Goal: Task Accomplishment & Management: Use online tool/utility

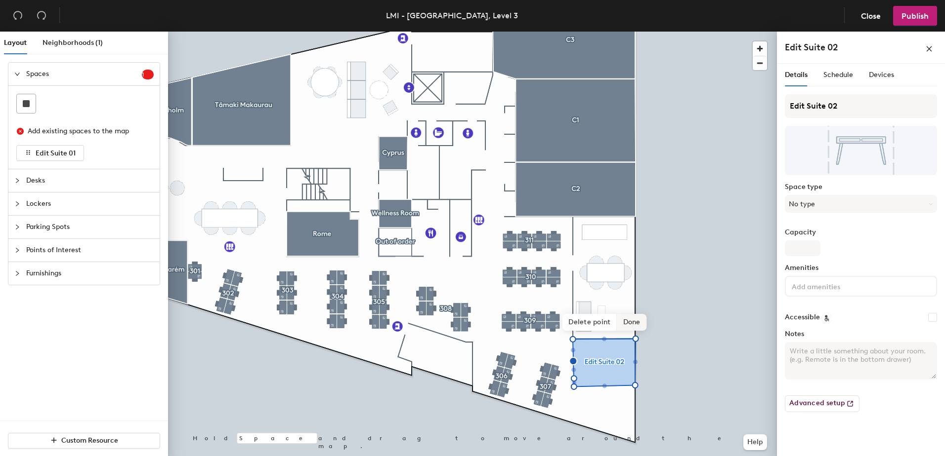
drag, startPoint x: 661, startPoint y: 320, endPoint x: 590, endPoint y: 320, distance: 70.6
click at [590, 319] on span "Delete point" at bounding box center [589, 322] width 54 height 17
click at [586, 322] on span "Delete point" at bounding box center [589, 322] width 54 height 17
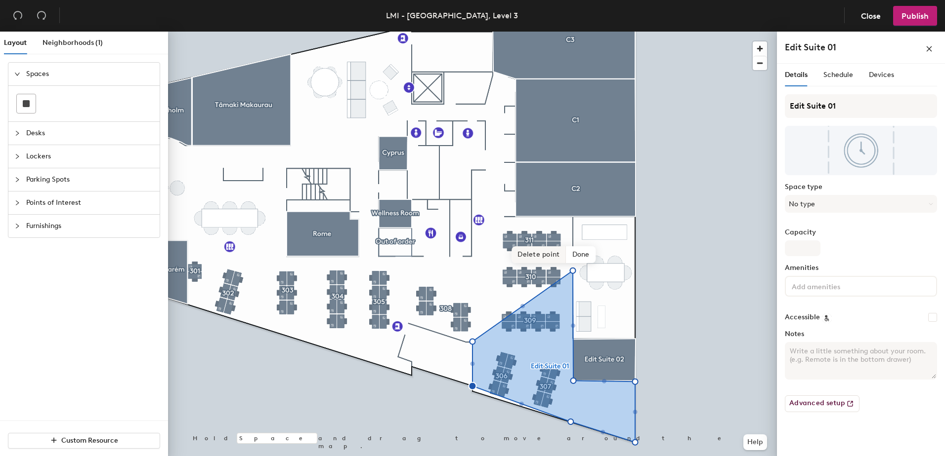
click at [540, 258] on span "Delete point" at bounding box center [538, 255] width 54 height 17
click at [542, 255] on span "Delete point" at bounding box center [538, 255] width 54 height 17
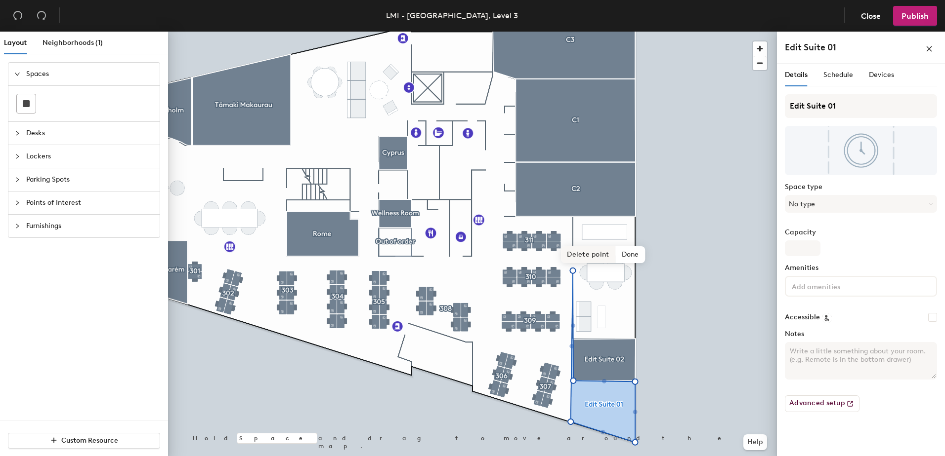
click at [578, 258] on span "Delete point" at bounding box center [588, 255] width 54 height 17
click at [631, 364] on span "Done" at bounding box center [631, 365] width 29 height 17
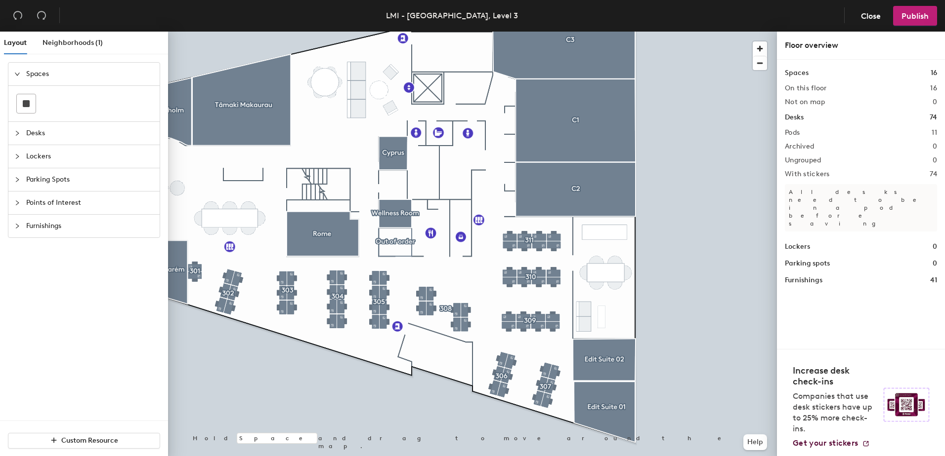
click at [603, 32] on div at bounding box center [472, 32] width 609 height 0
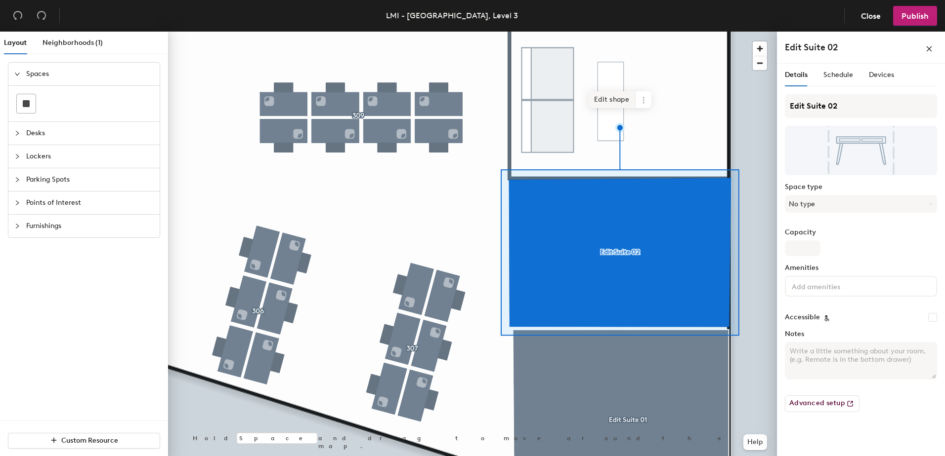
click at [607, 103] on span "Edit shape" at bounding box center [611, 99] width 47 height 17
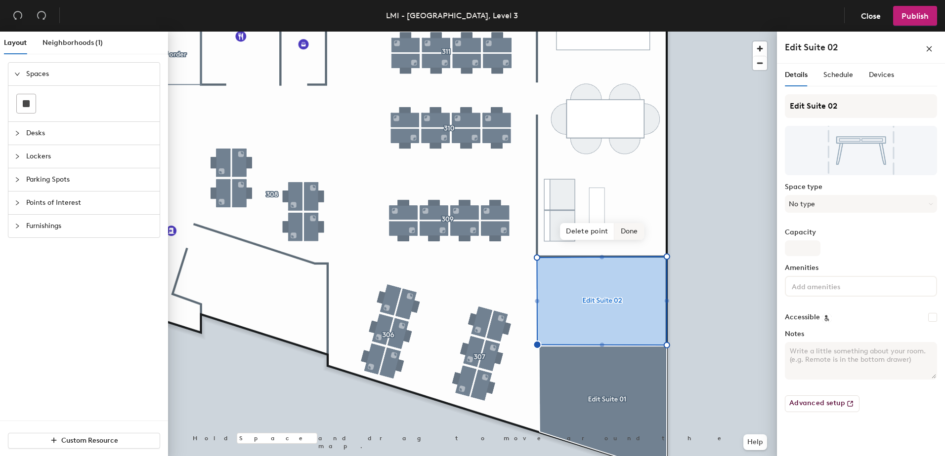
click at [631, 233] on span "Done" at bounding box center [629, 231] width 29 height 17
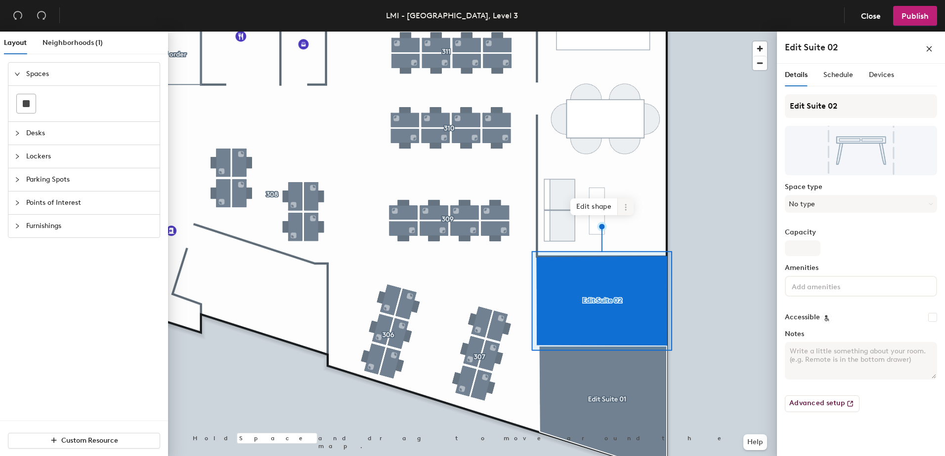
click at [568, 32] on div at bounding box center [472, 32] width 609 height 0
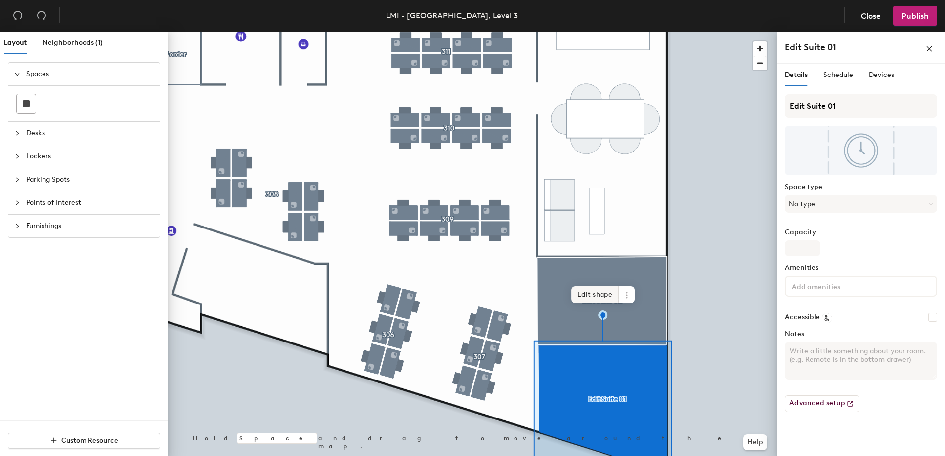
click at [596, 297] on span "Edit shape" at bounding box center [594, 295] width 47 height 17
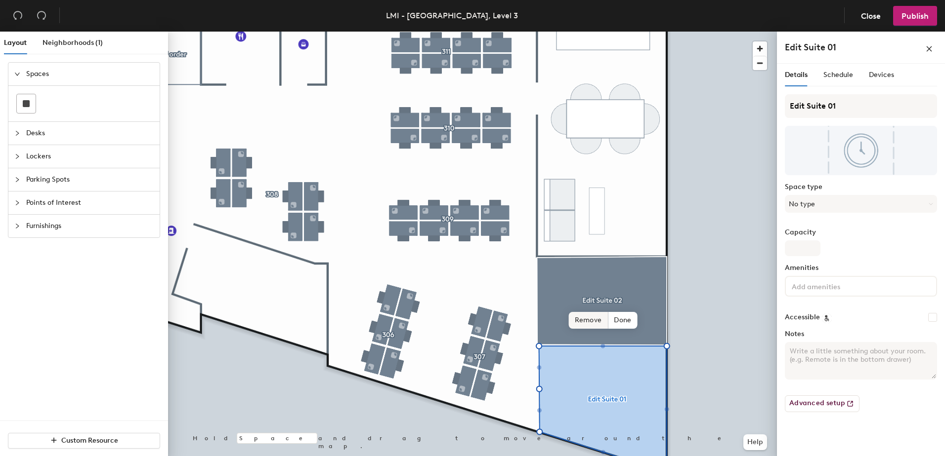
click at [587, 320] on span "Remove" at bounding box center [589, 320] width 40 height 17
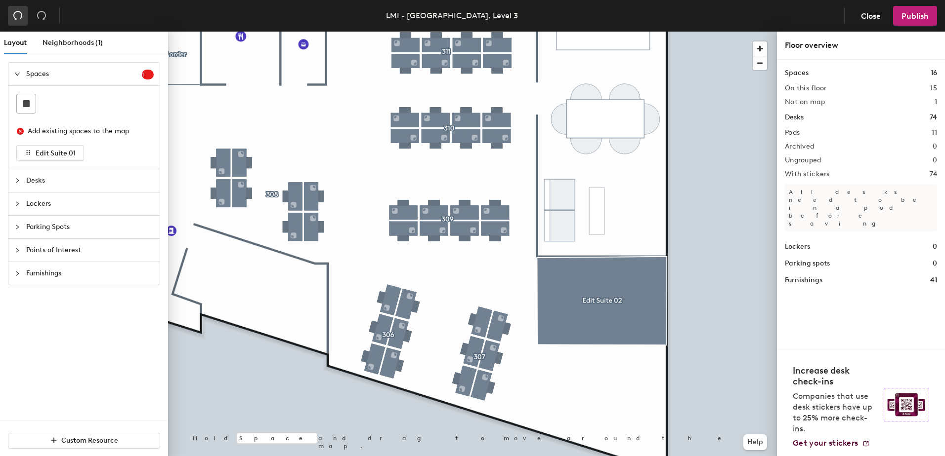
click at [18, 14] on icon "undo" at bounding box center [18, 15] width 10 height 10
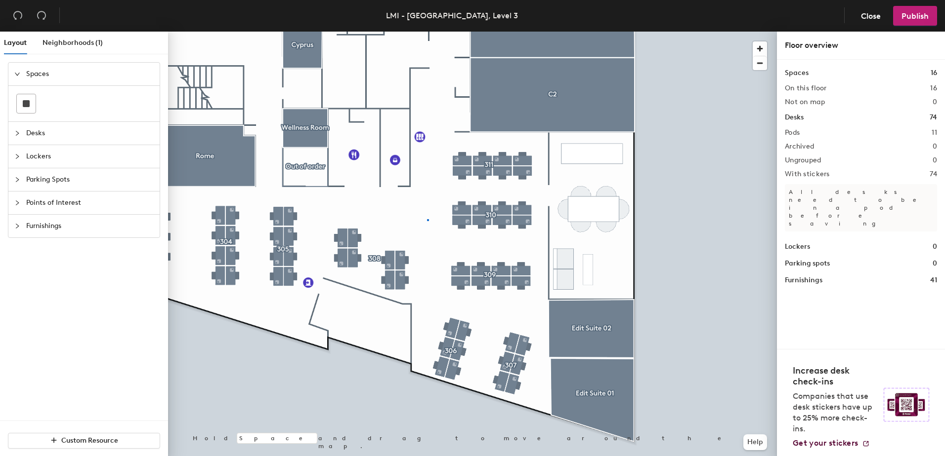
click at [427, 32] on div at bounding box center [472, 32] width 609 height 0
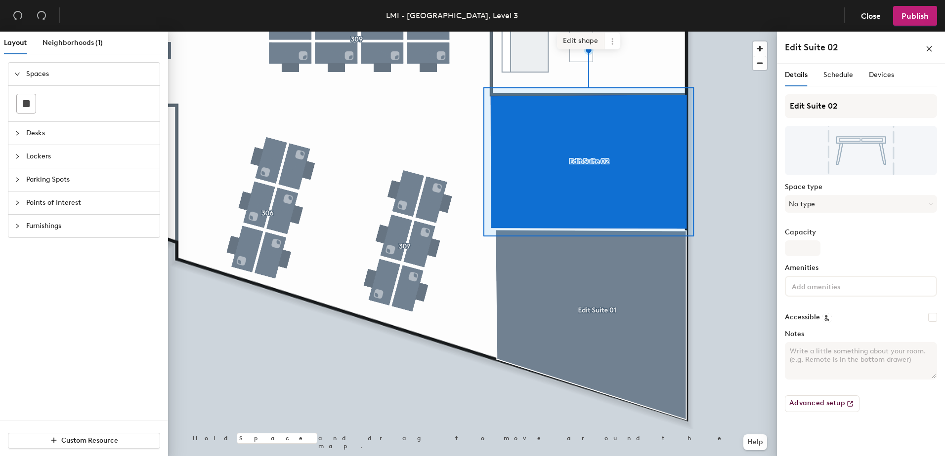
click at [581, 44] on span "Edit shape" at bounding box center [580, 41] width 47 height 17
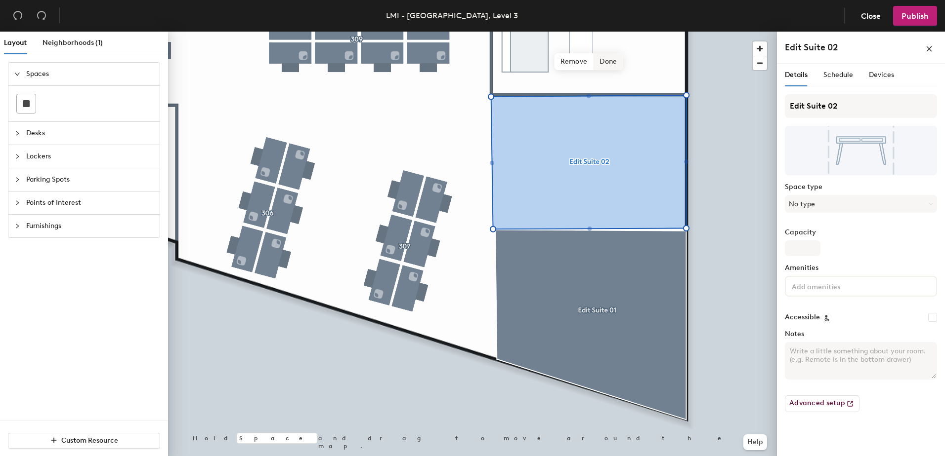
click at [605, 61] on span "Done" at bounding box center [607, 61] width 29 height 17
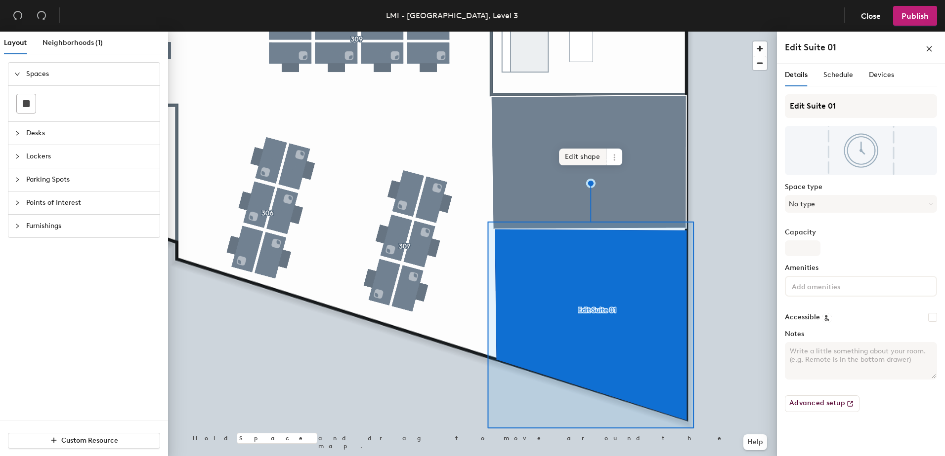
click at [581, 155] on span "Edit shape" at bounding box center [582, 157] width 47 height 17
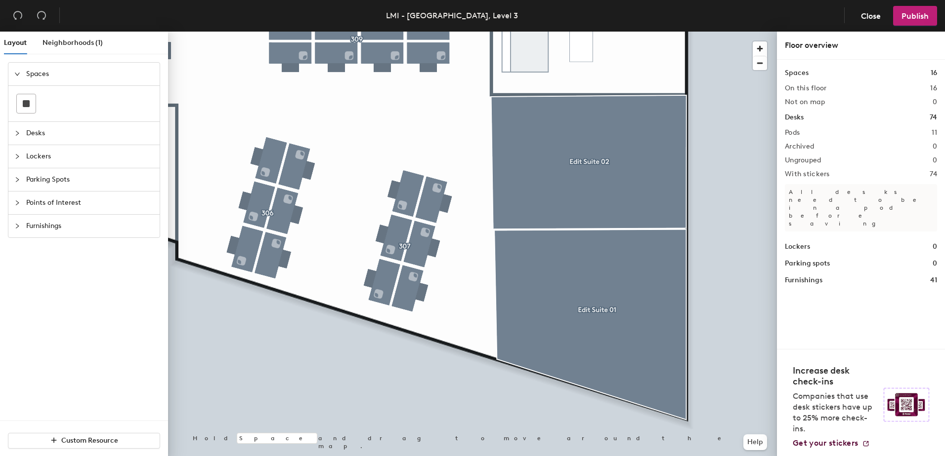
click at [567, 32] on div at bounding box center [472, 32] width 609 height 0
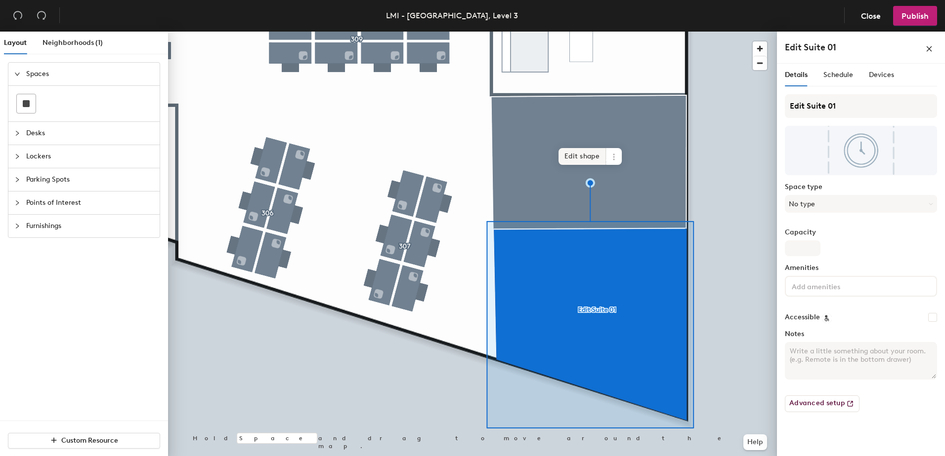
click at [583, 154] on span "Edit shape" at bounding box center [581, 156] width 47 height 17
click at [579, 161] on span "Edit shape" at bounding box center [581, 156] width 47 height 17
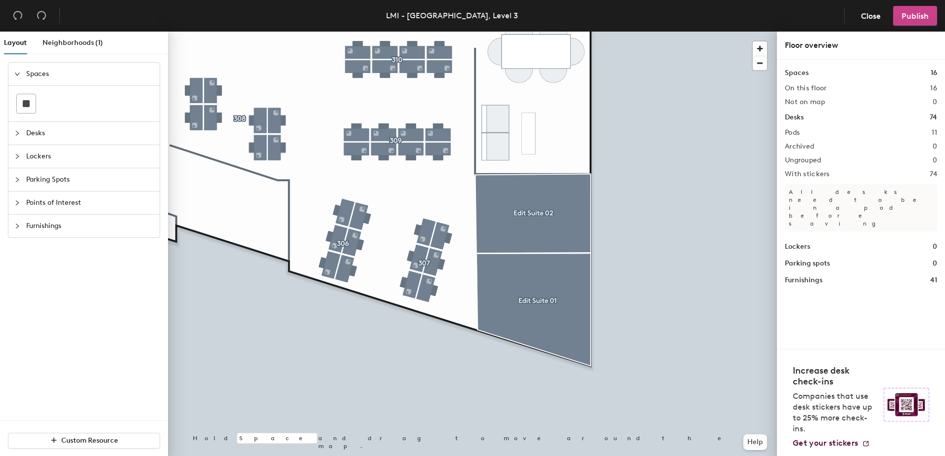
click at [920, 15] on span "Publish" at bounding box center [914, 15] width 27 height 9
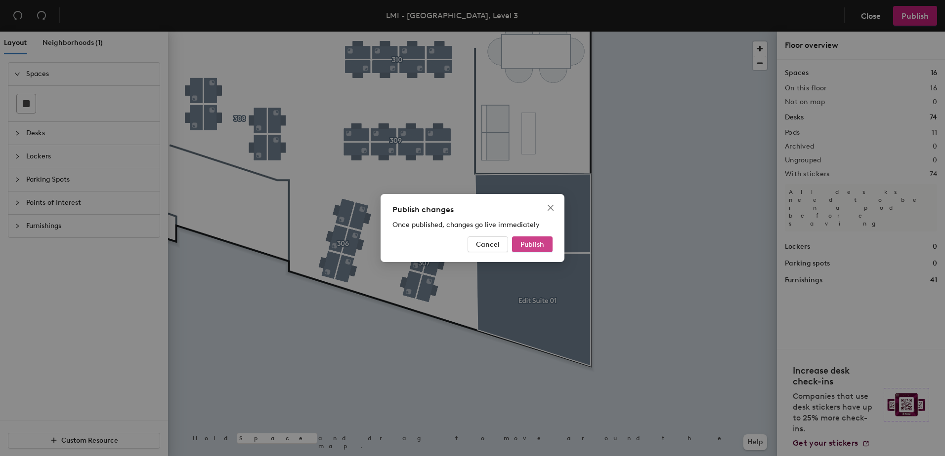
click at [543, 241] on span "Publish" at bounding box center [532, 245] width 24 height 8
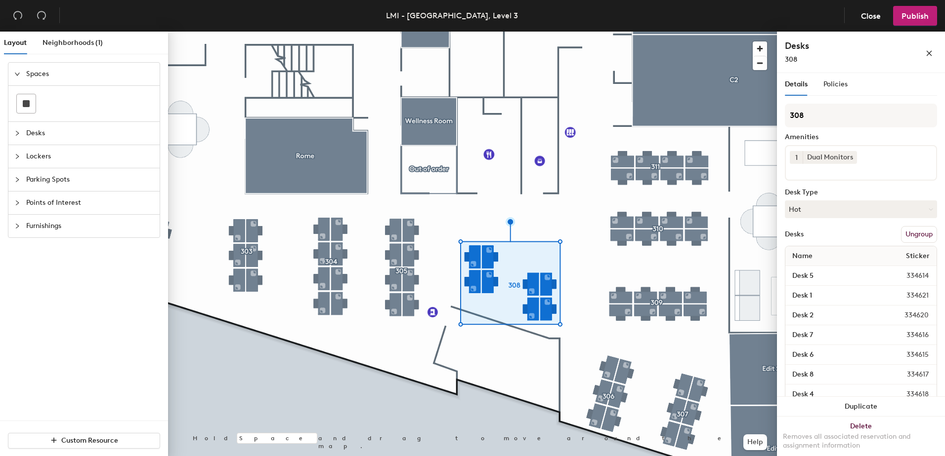
click at [912, 233] on button "Ungroup" at bounding box center [919, 234] width 36 height 17
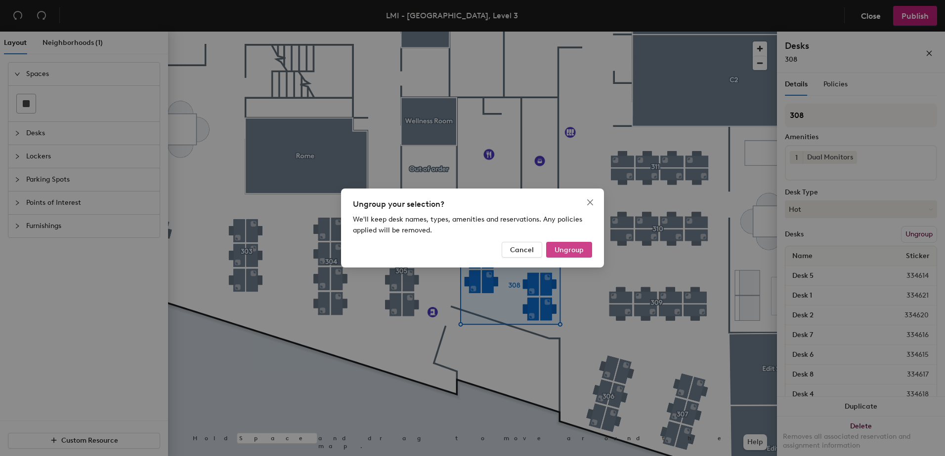
click at [577, 249] on span "Ungroup" at bounding box center [568, 250] width 29 height 8
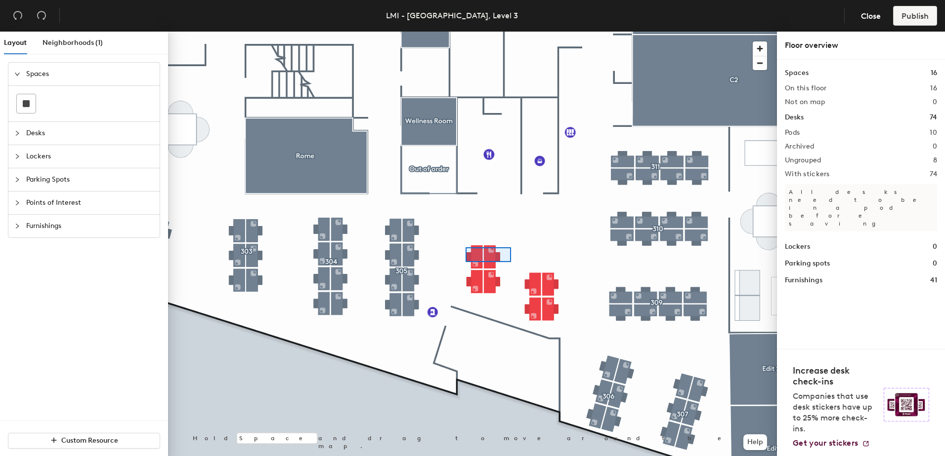
click at [465, 32] on div at bounding box center [472, 32] width 609 height 0
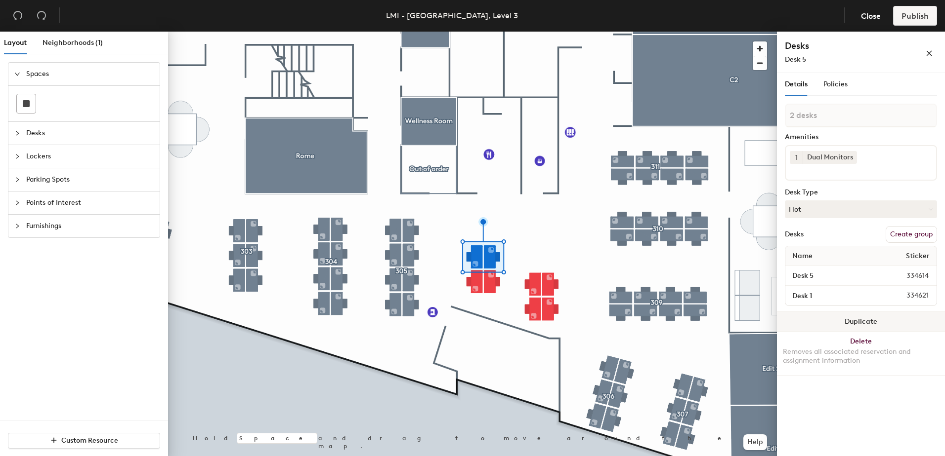
click at [847, 325] on button "Duplicate" at bounding box center [861, 322] width 168 height 20
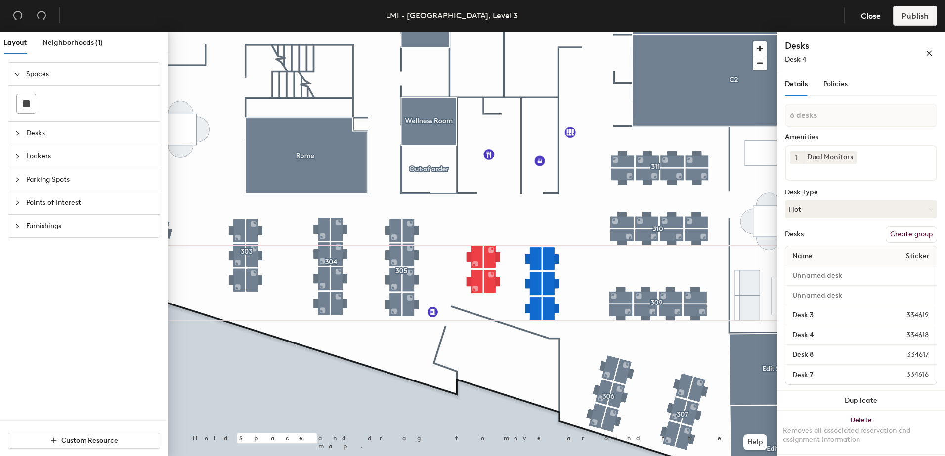
type input "1 desk"
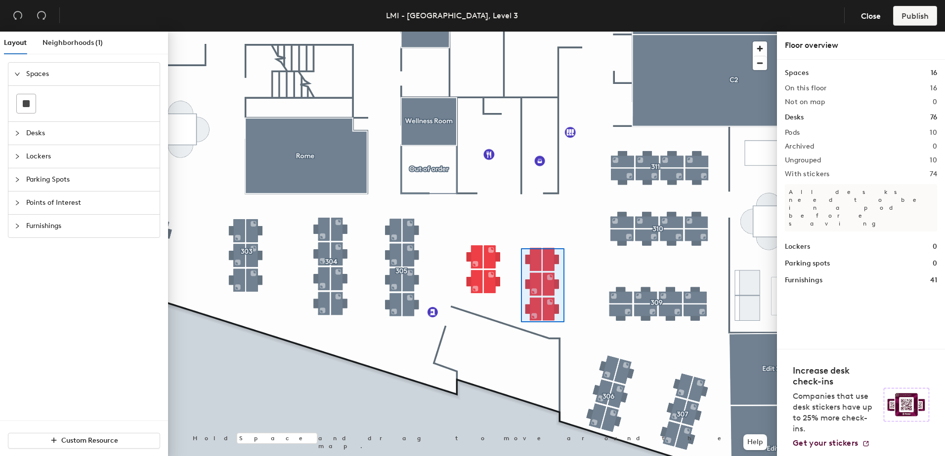
click at [521, 32] on div at bounding box center [472, 32] width 609 height 0
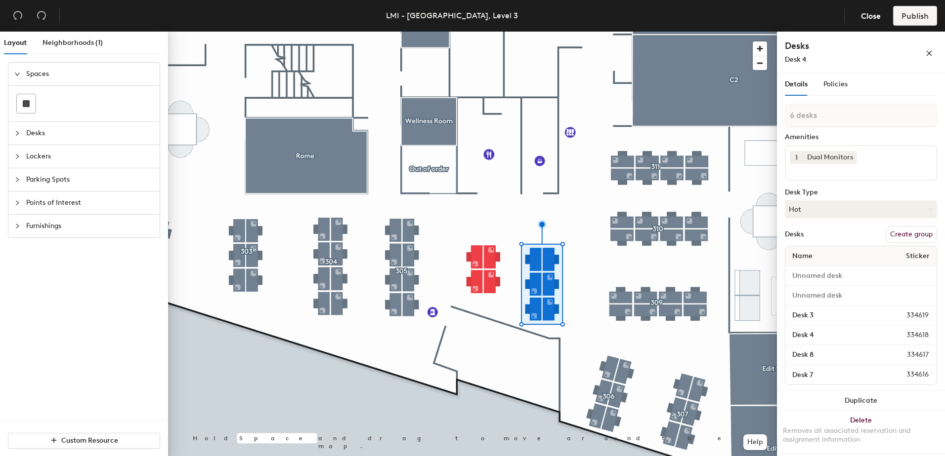
click at [901, 235] on button "Create group" at bounding box center [910, 234] width 51 height 17
type input "Pod 308"
click at [858, 206] on button "Hot" at bounding box center [861, 210] width 152 height 18
click at [880, 163] on div "1 Dual Monitors" at bounding box center [861, 163] width 152 height 36
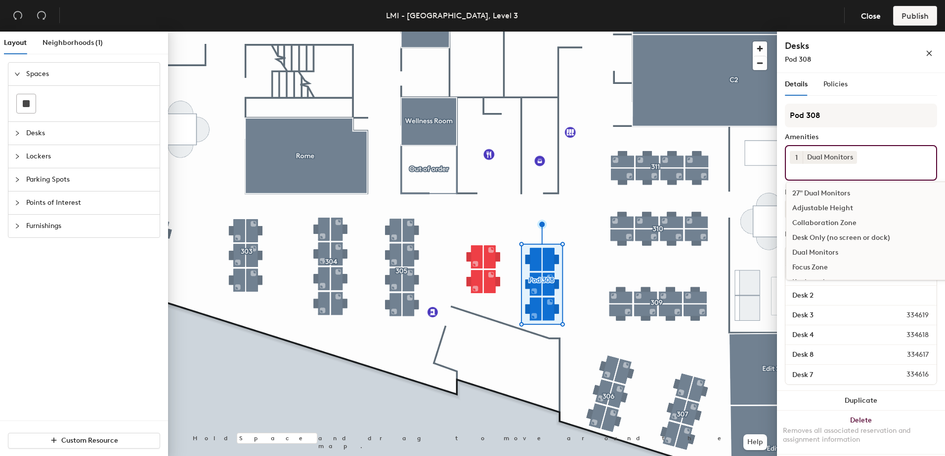
click at [883, 133] on div "Amenities" at bounding box center [861, 137] width 152 height 8
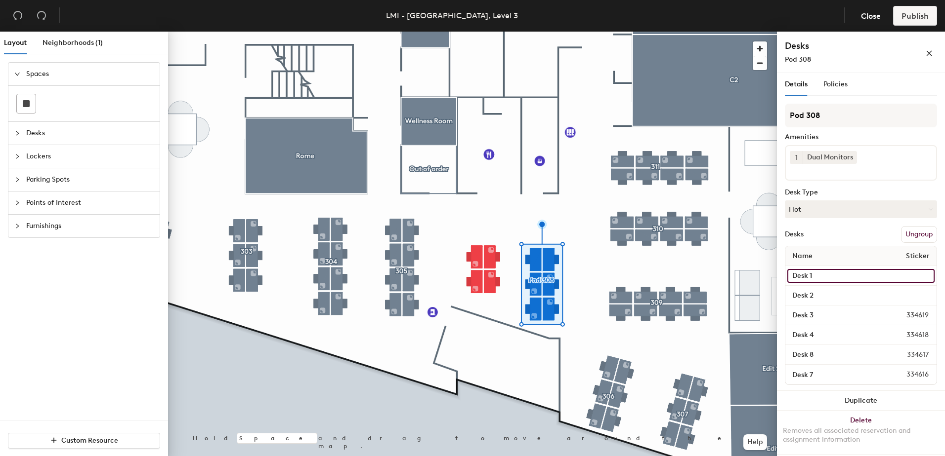
click at [809, 273] on input "Desk 1" at bounding box center [860, 276] width 147 height 14
click at [821, 278] on input "Desk 1" at bounding box center [860, 276] width 147 height 14
type input "Desk 4"
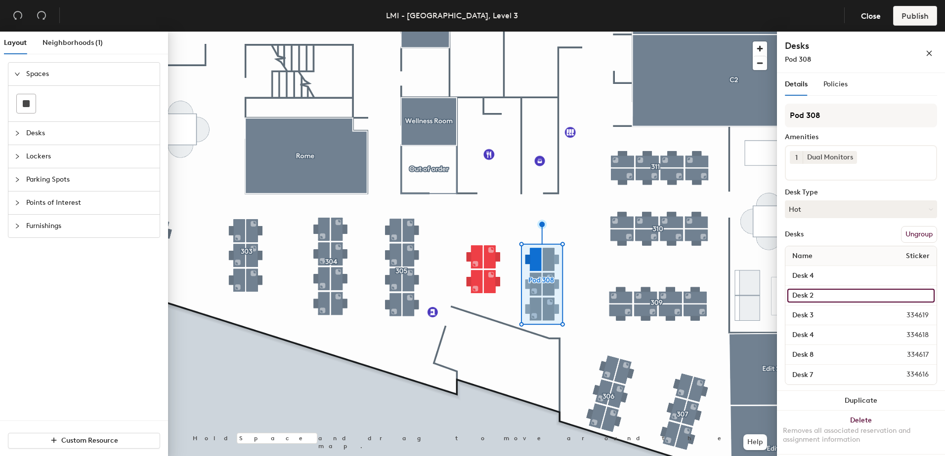
click at [822, 291] on input "Desk 2" at bounding box center [860, 296] width 147 height 14
type input "1"
type input "Desk 1"
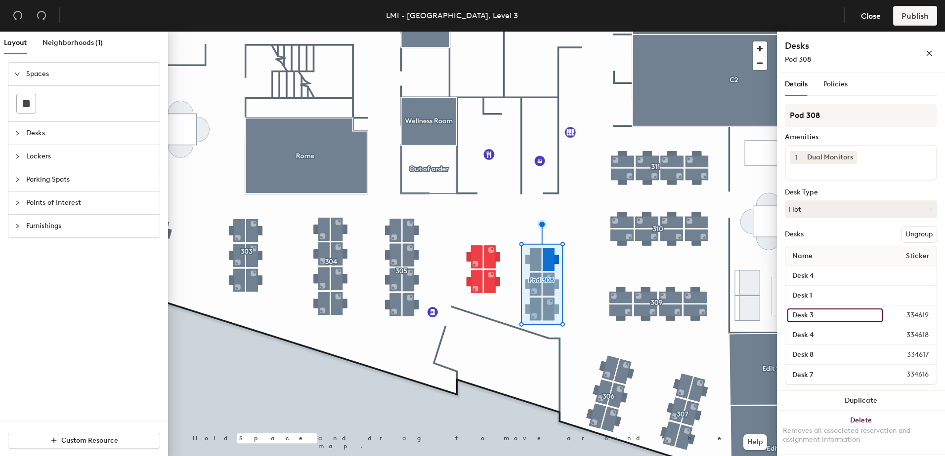
click at [821, 309] on input "Desk 3" at bounding box center [834, 316] width 95 height 14
click at [815, 316] on input "Desk 3" at bounding box center [834, 316] width 95 height 14
type input "Desk 2"
click at [830, 329] on input "Desk 4" at bounding box center [834, 336] width 95 height 14
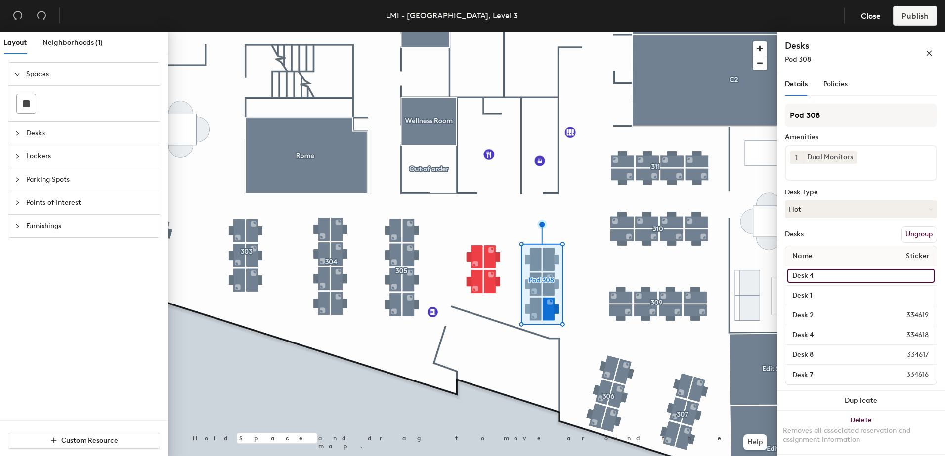
click at [811, 274] on input "Desk 4" at bounding box center [860, 276] width 147 height 14
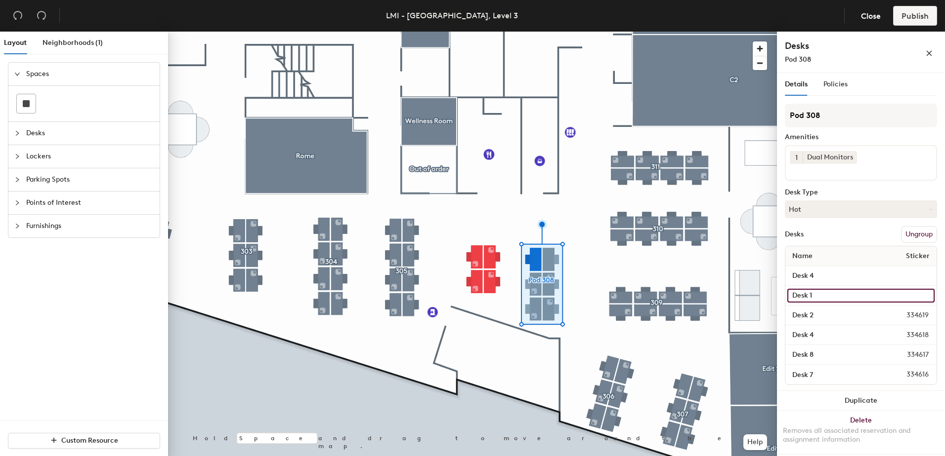
click at [844, 293] on input "Desk 1" at bounding box center [860, 296] width 147 height 14
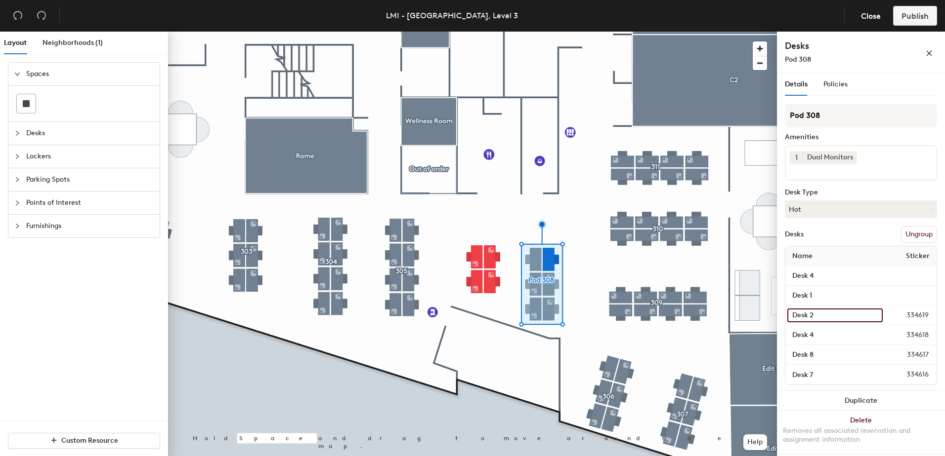
click at [838, 313] on input "Desk 2" at bounding box center [834, 316] width 95 height 14
click at [828, 335] on input "Desk 4" at bounding box center [834, 336] width 95 height 14
click at [823, 334] on input "Desk 4" at bounding box center [834, 336] width 95 height 14
type input "Desk 3"
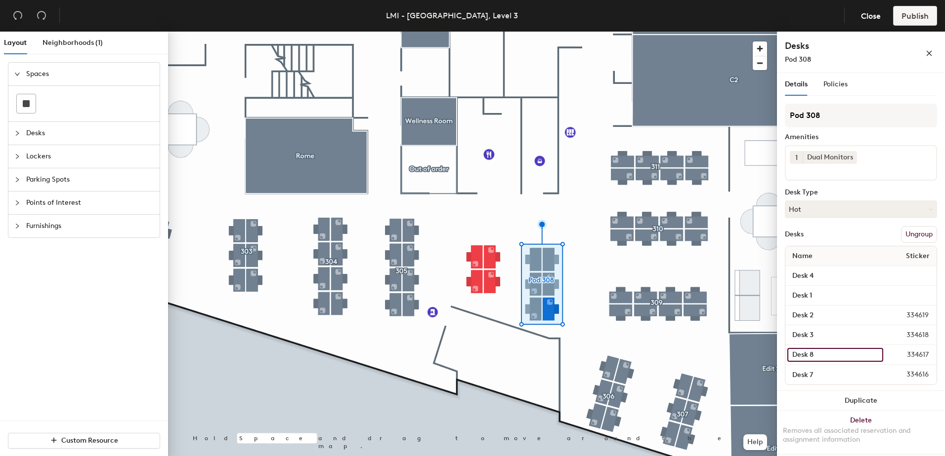
click at [817, 353] on input "Desk 8" at bounding box center [835, 355] width 96 height 14
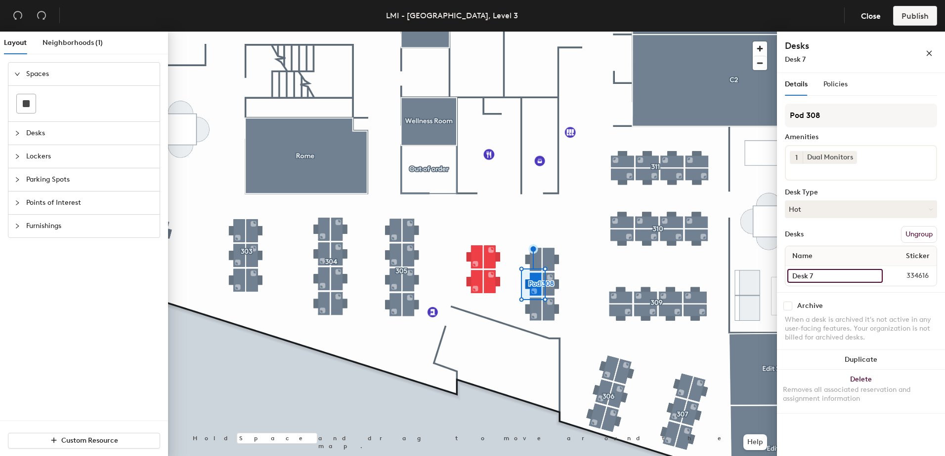
click at [828, 272] on input "Desk 7" at bounding box center [834, 276] width 95 height 14
click at [826, 277] on input "Desk 7" at bounding box center [834, 276] width 95 height 14
type input "Desk 5"
click at [820, 274] on input "Desk 8" at bounding box center [835, 276] width 96 height 14
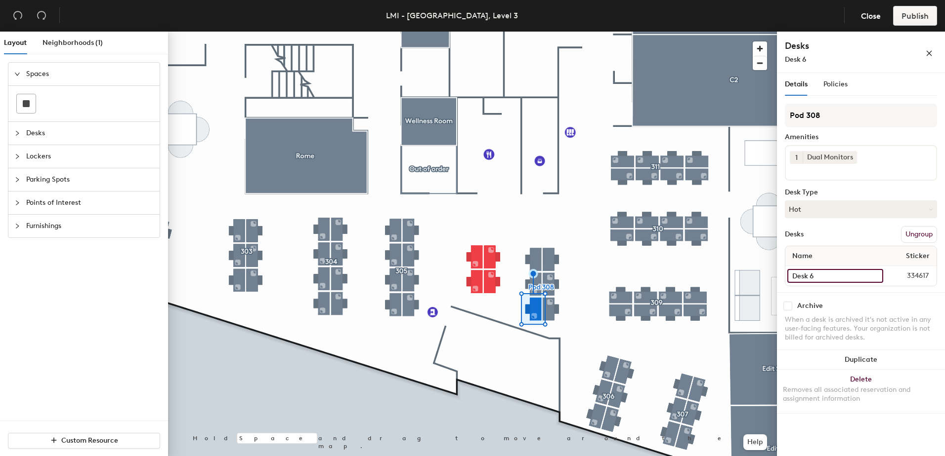
type input "Desk 6"
click at [582, 32] on div at bounding box center [472, 32] width 609 height 0
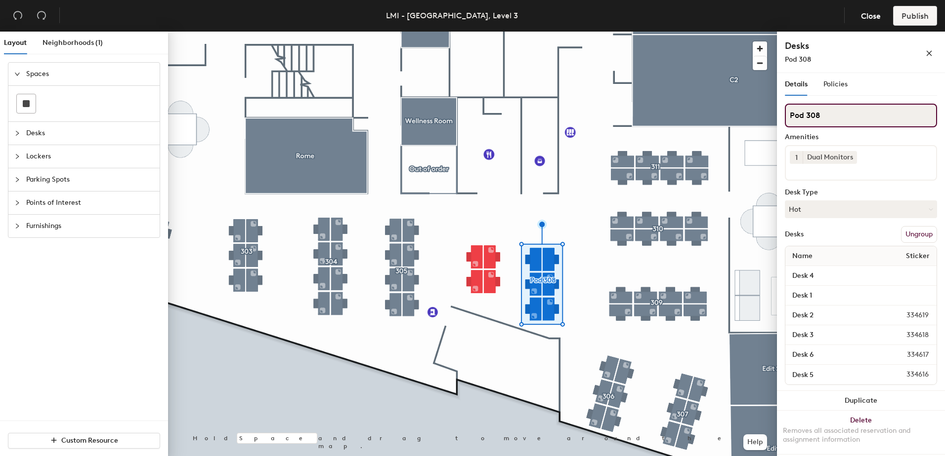
click at [805, 113] on input "Pod 308" at bounding box center [861, 116] width 152 height 24
click at [812, 115] on input "308" at bounding box center [861, 116] width 152 height 24
type input "308"
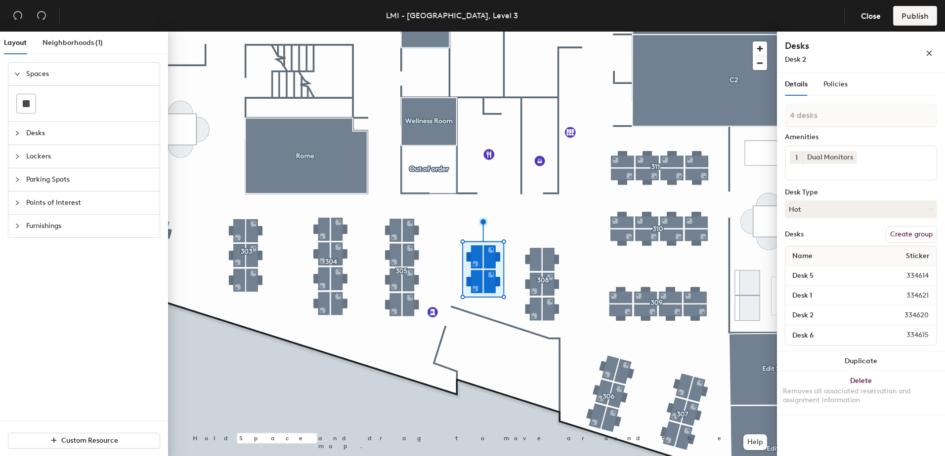
click at [908, 233] on button "Create group" at bounding box center [910, 234] width 51 height 17
drag, startPoint x: 818, startPoint y: 114, endPoint x: 782, endPoint y: 113, distance: 36.6
click at [782, 113] on div "Details Policies Pod 12 Amenities 1 Dual Monitors Desk Type Hot Desks Ungroup N…" at bounding box center [861, 266] width 168 height 387
type input "306"
click at [815, 277] on input "Desk 5" at bounding box center [834, 276] width 95 height 14
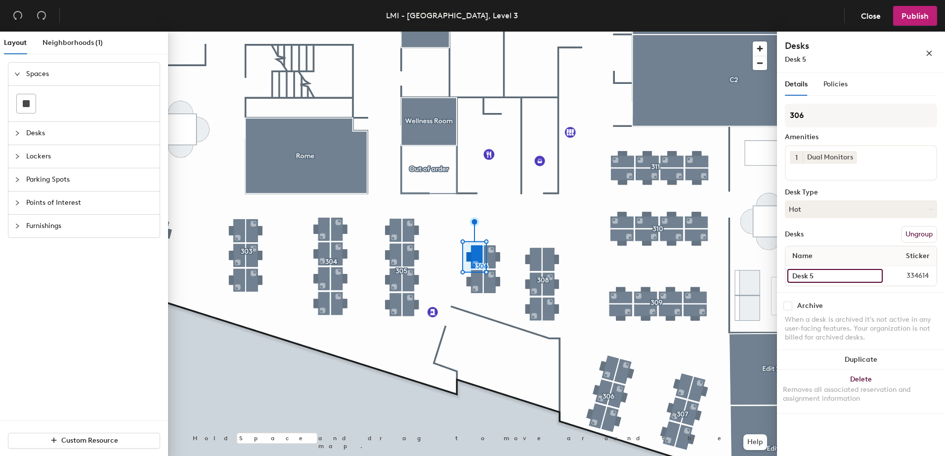
click at [823, 272] on input "Desk 5" at bounding box center [834, 276] width 95 height 14
click at [825, 273] on input "Desk 5" at bounding box center [834, 276] width 95 height 14
type input "Desk 3"
click at [822, 274] on input "Desk 6" at bounding box center [834, 276] width 95 height 14
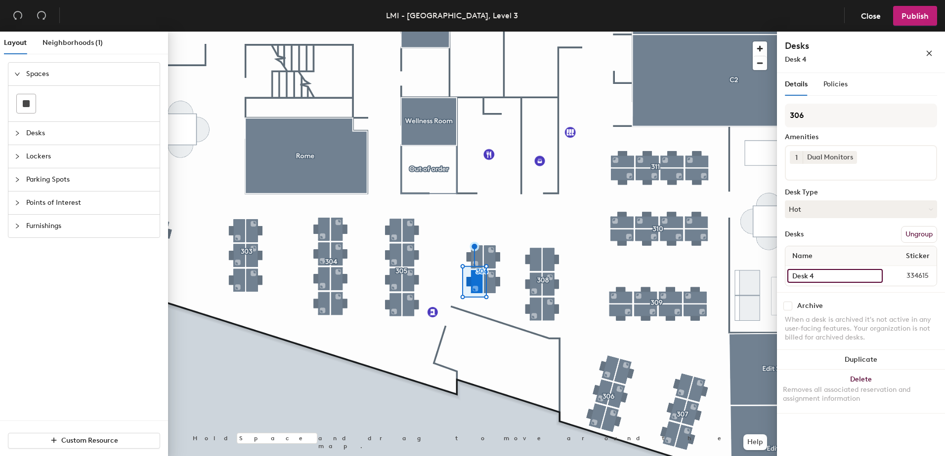
type input "Desk 4"
click at [842, 235] on div "Desks Ungroup" at bounding box center [861, 234] width 152 height 17
